Goal: Information Seeking & Learning: Learn about a topic

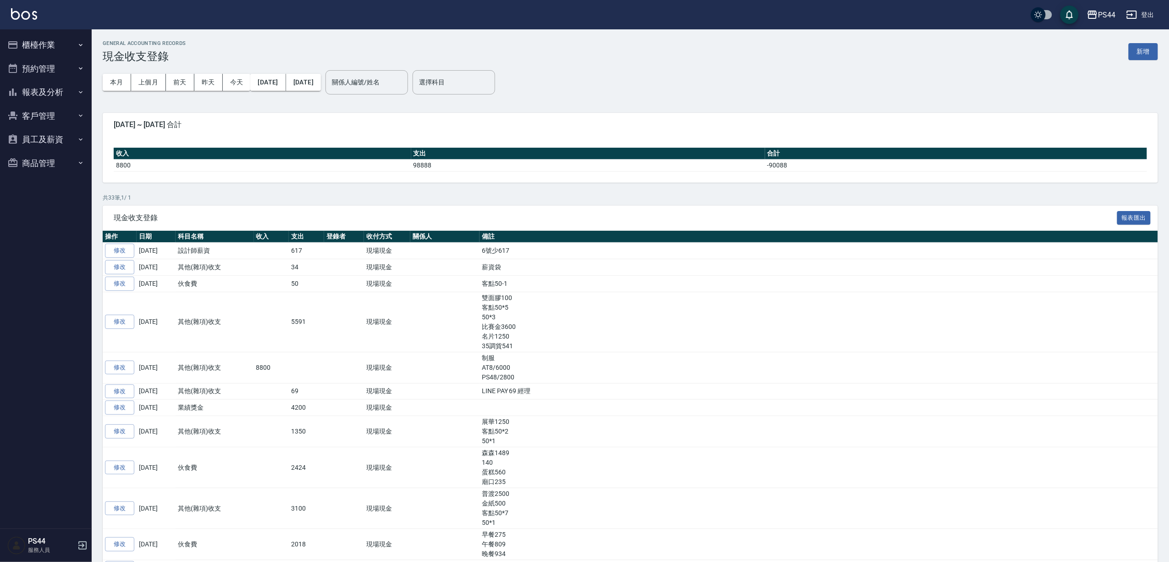
click at [30, 93] on button "報表及分析" at bounding box center [46, 92] width 84 height 24
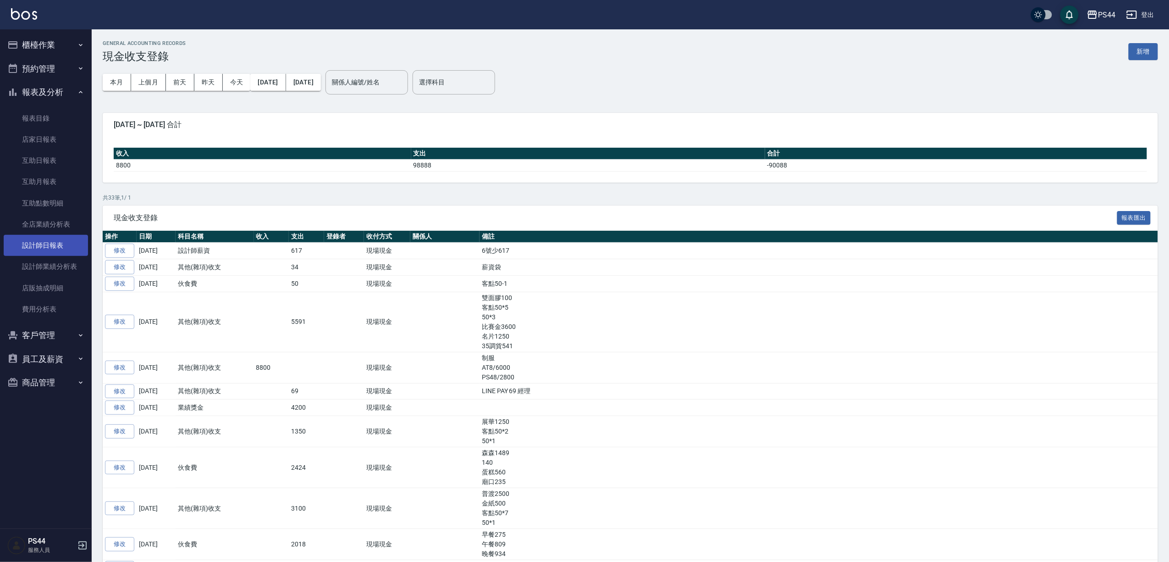
click at [40, 248] on link "設計師日報表" at bounding box center [46, 245] width 84 height 21
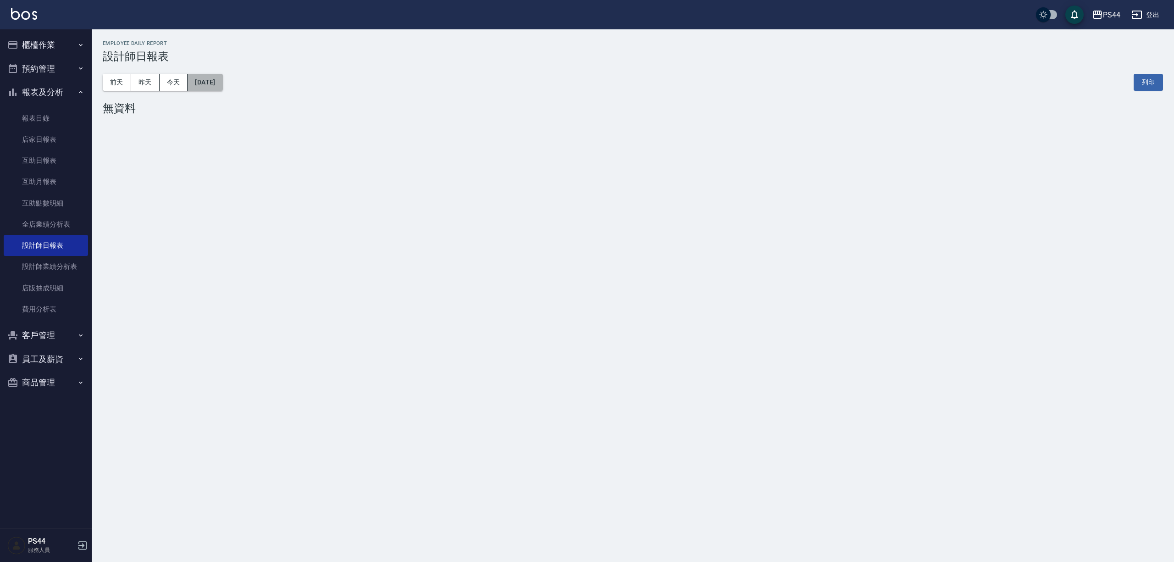
click at [213, 83] on button "[DATE]" at bounding box center [205, 82] width 35 height 17
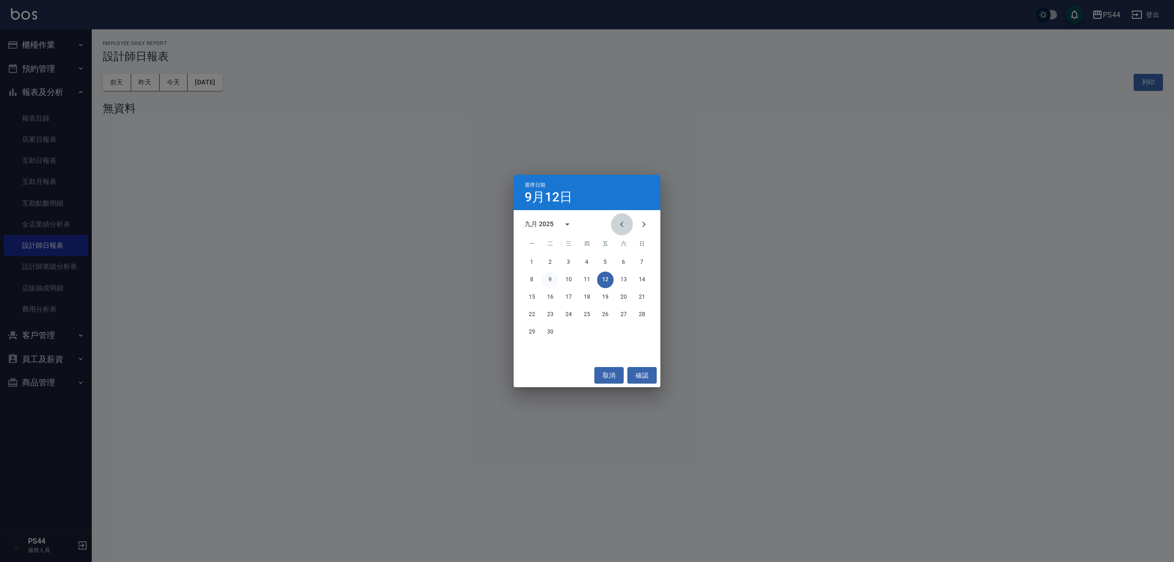
drag, startPoint x: 621, startPoint y: 219, endPoint x: 629, endPoint y: 274, distance: 56.2
click at [621, 220] on icon "Previous month" at bounding box center [621, 224] width 11 height 11
drag, startPoint x: 645, startPoint y: 332, endPoint x: 648, endPoint y: 364, distance: 32.3
click at [644, 332] on button "31" at bounding box center [642, 332] width 17 height 17
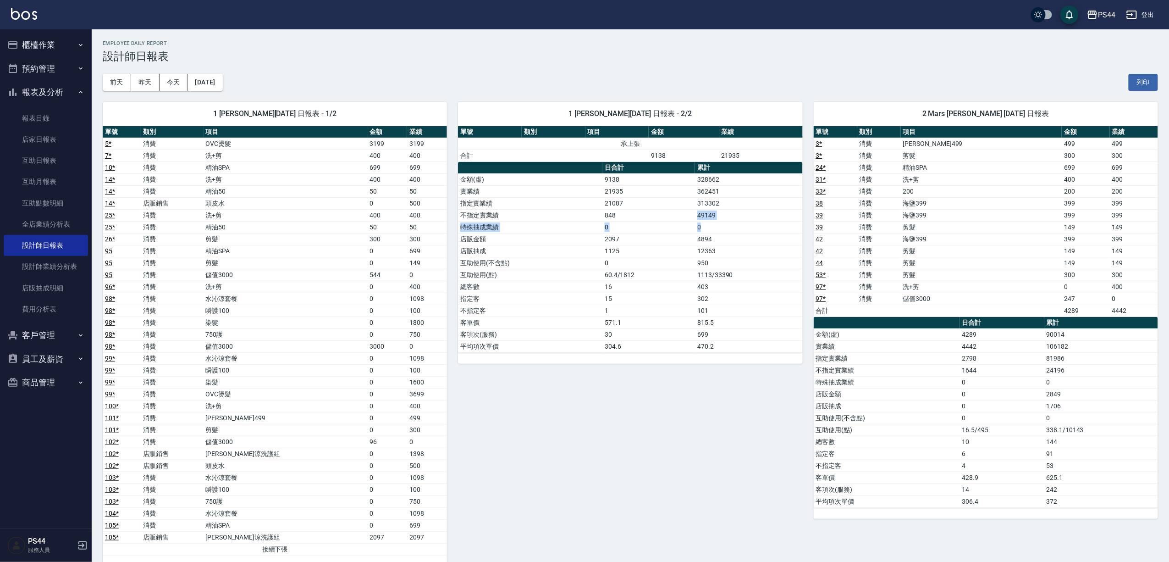
drag, startPoint x: 686, startPoint y: 215, endPoint x: 710, endPoint y: 224, distance: 25.4
click at [710, 224] on tbody "金額(虛) 9138 328662 實業績 21935 362451 指定實業績 21087 313302 不指定實業績 848 49149 特殊抽成業績 0…" at bounding box center [630, 262] width 344 height 179
click at [722, 244] on td "4894" at bounding box center [748, 239] width 107 height 12
drag, startPoint x: 727, startPoint y: 217, endPoint x: 698, endPoint y: 218, distance: 29.4
click at [698, 218] on td "49149" at bounding box center [748, 215] width 107 height 12
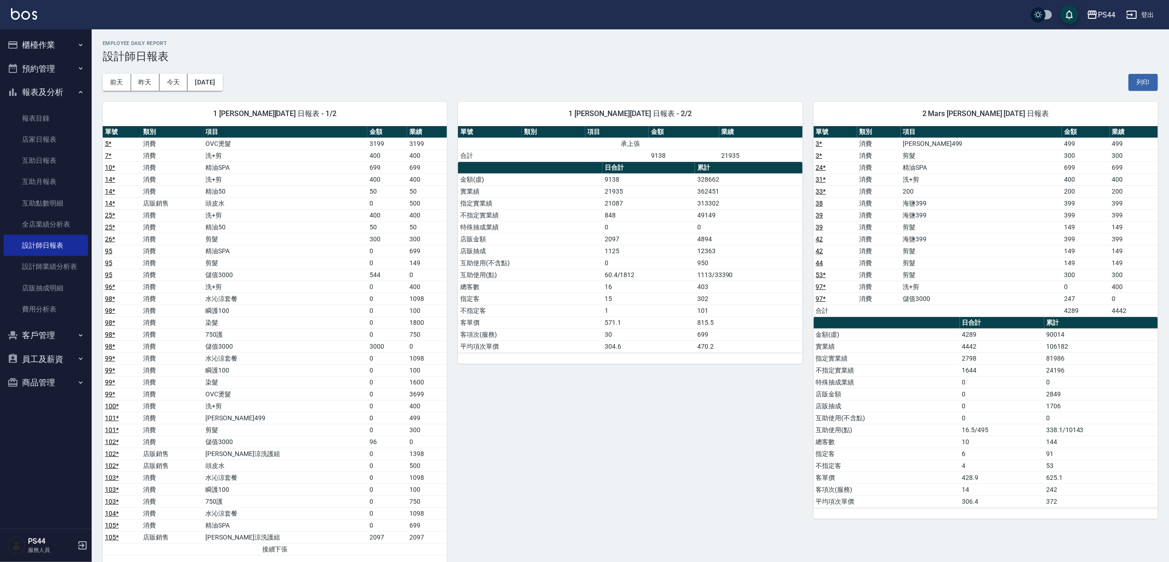
drag, startPoint x: 849, startPoint y: 279, endPoint x: 856, endPoint y: 284, distance: 9.2
click at [851, 281] on td "53 *" at bounding box center [836, 275] width 44 height 12
drag, startPoint x: 1040, startPoint y: 376, endPoint x: 1093, endPoint y: 372, distance: 52.9
click at [1074, 376] on tr "不指定實業績 1644 24196" at bounding box center [986, 370] width 344 height 12
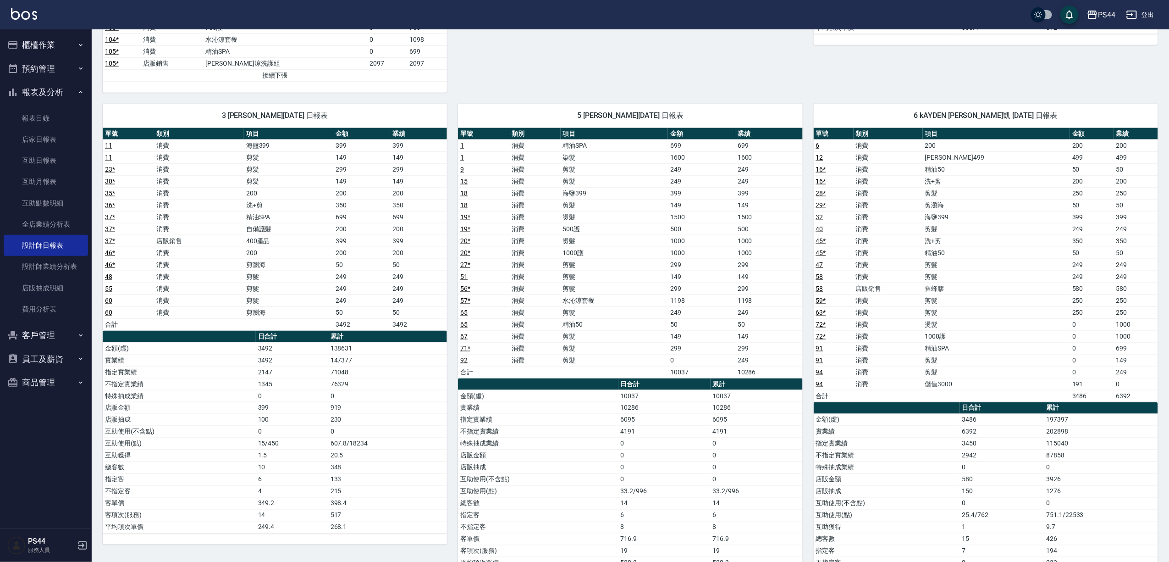
scroll to position [489, 0]
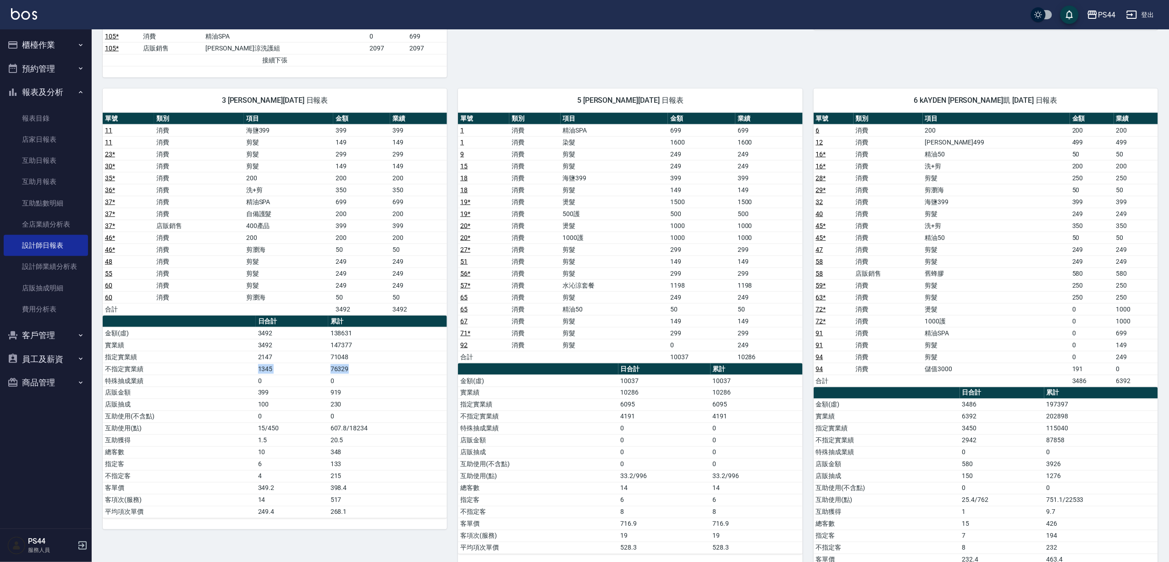
drag, startPoint x: 192, startPoint y: 379, endPoint x: 378, endPoint y: 381, distance: 186.6
click at [378, 375] on tr "不指定實業績 1345 76329" at bounding box center [275, 369] width 344 height 12
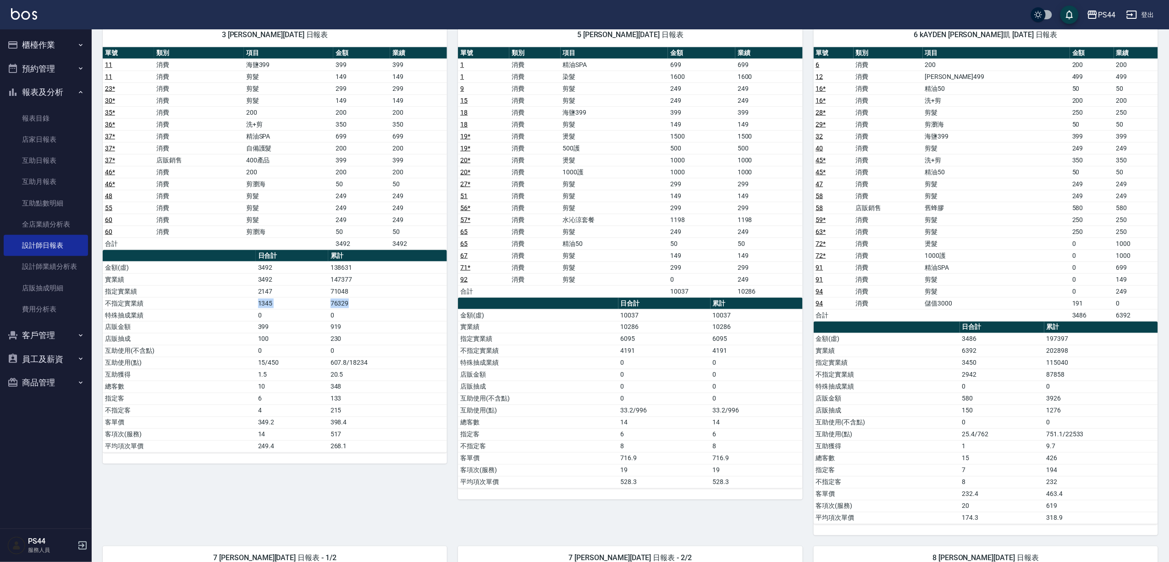
scroll to position [550, 0]
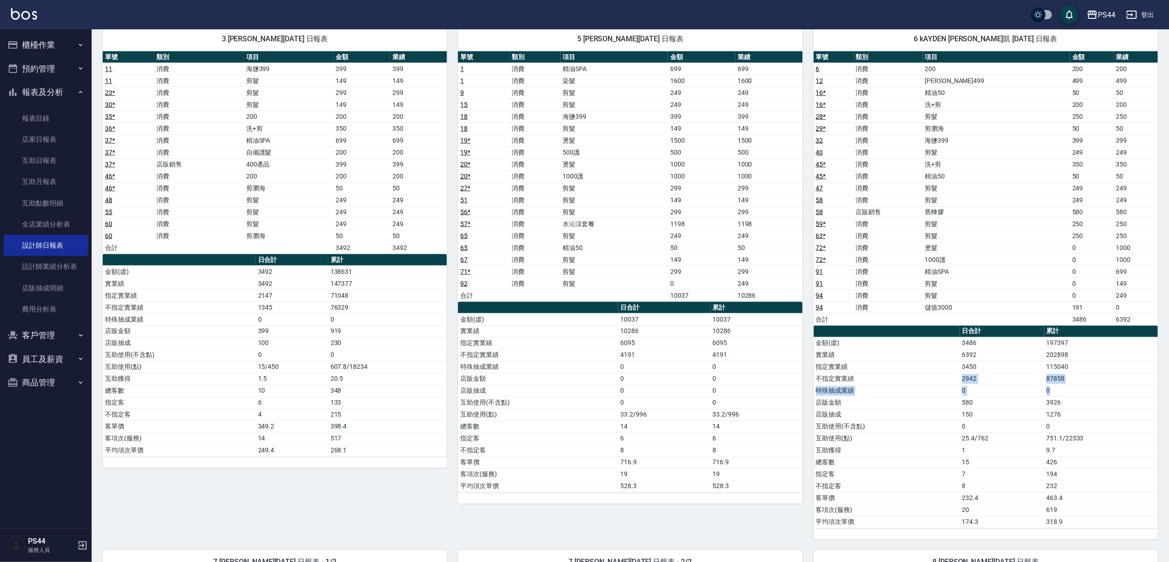
drag, startPoint x: 885, startPoint y: 393, endPoint x: 1128, endPoint y: 398, distance: 243.0
click at [1105, 401] on tbody "金額(虛) 3486 197397 實業績 6392 202898 指定實業績 3450 115040 不指定實業績 2942 87858 特殊抽成業績 0 …" at bounding box center [986, 432] width 344 height 191
click at [1144, 396] on td "0" at bounding box center [1101, 391] width 114 height 12
drag, startPoint x: 1063, startPoint y: 391, endPoint x: 1027, endPoint y: 390, distance: 35.8
click at [1027, 385] on tr "不指定實業績 2942 87858" at bounding box center [986, 379] width 344 height 12
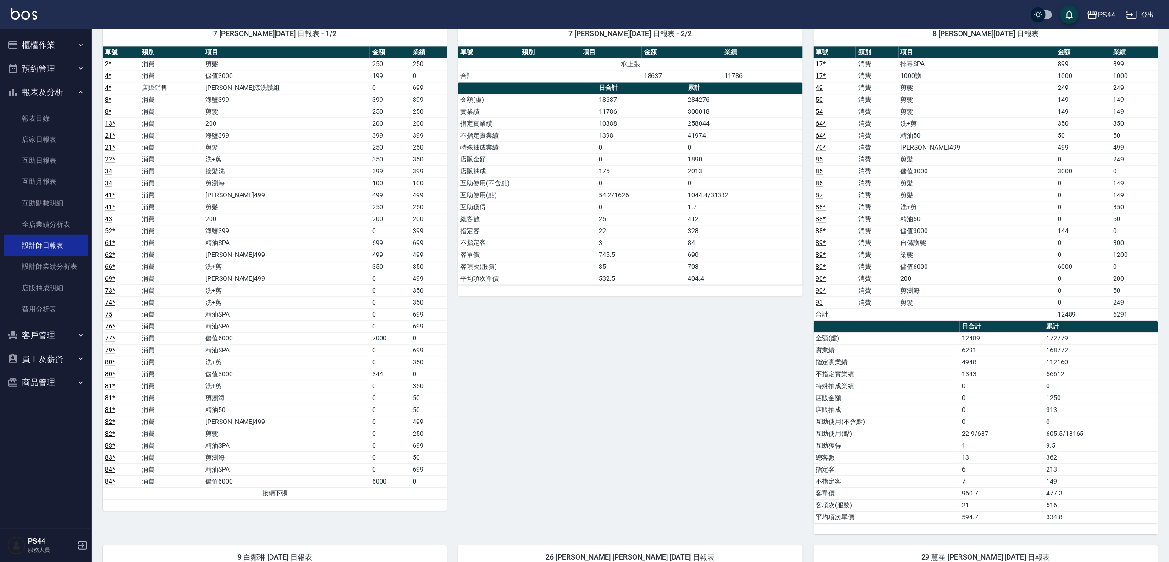
scroll to position [1039, 0]
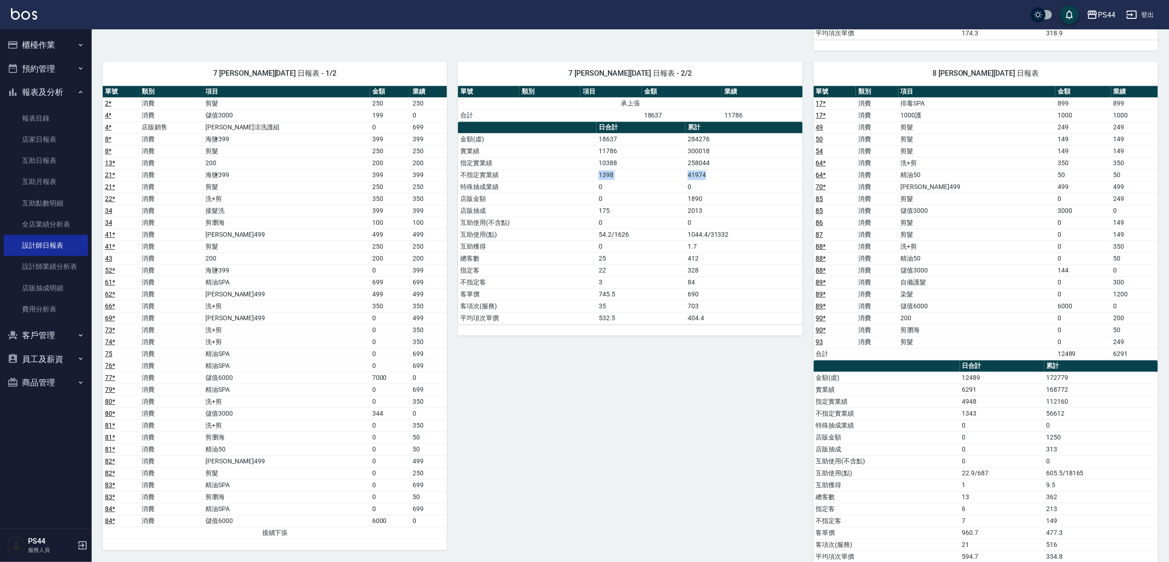
drag, startPoint x: 587, startPoint y: 190, endPoint x: 782, endPoint y: 193, distance: 195.3
click at [732, 181] on tr "不指定實業績 1398 41974" at bounding box center [630, 175] width 344 height 12
drag, startPoint x: 839, startPoint y: 200, endPoint x: 839, endPoint y: 211, distance: 11.5
click at [839, 206] on tbody "17 * 消費 排毒SPA 899 899 17 * 消費 1000護 1000 1000 49 消費 剪髮 249 249 50 消費 剪髮 149 149…" at bounding box center [986, 228] width 344 height 262
drag, startPoint x: 1058, startPoint y: 424, endPoint x: 1117, endPoint y: 426, distance: 59.2
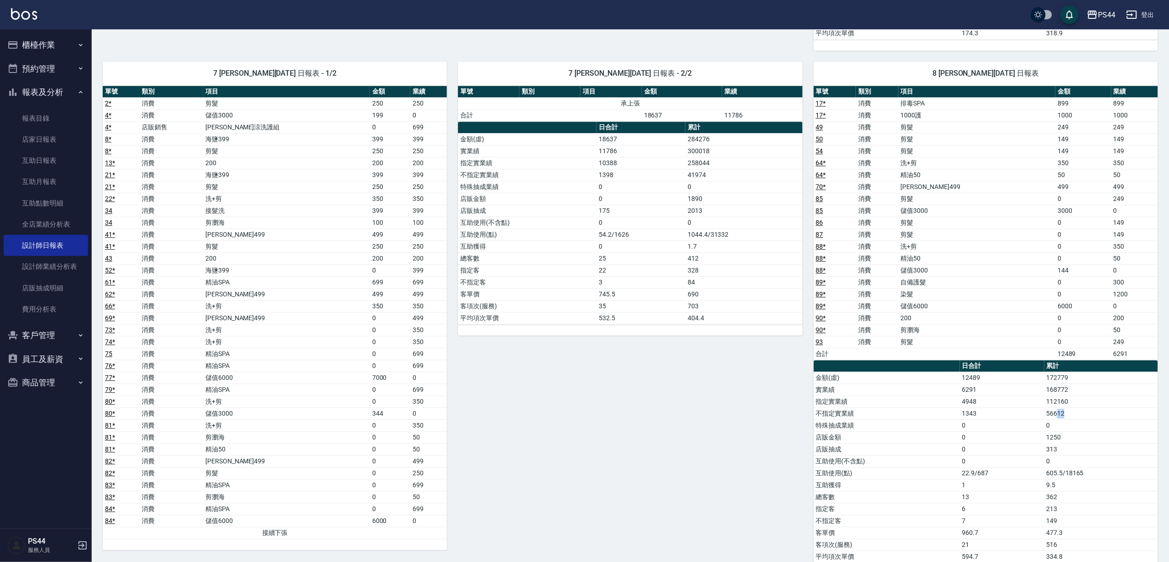
click at [1117, 419] on td "56612" at bounding box center [1101, 413] width 114 height 12
click at [1123, 419] on td "56612" at bounding box center [1101, 413] width 114 height 12
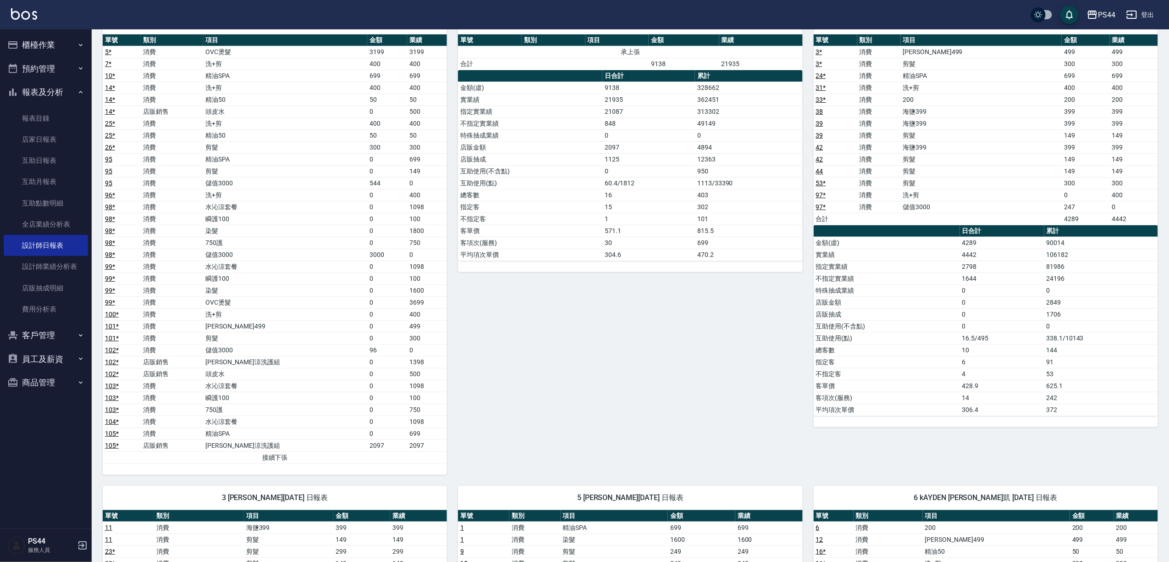
scroll to position [0, 0]
